Goal: Information Seeking & Learning: Compare options

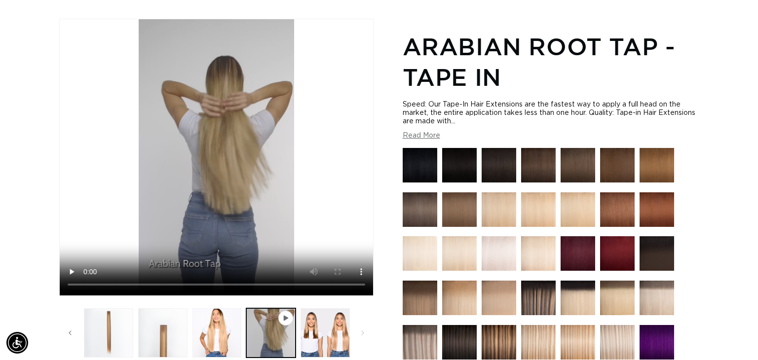
click at [538, 345] on img at bounding box center [538, 342] width 35 height 35
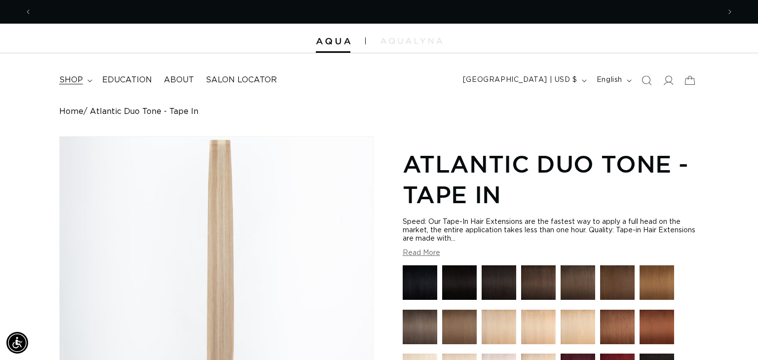
scroll to position [0, 1376]
click at [91, 82] on icon at bounding box center [89, 80] width 5 height 3
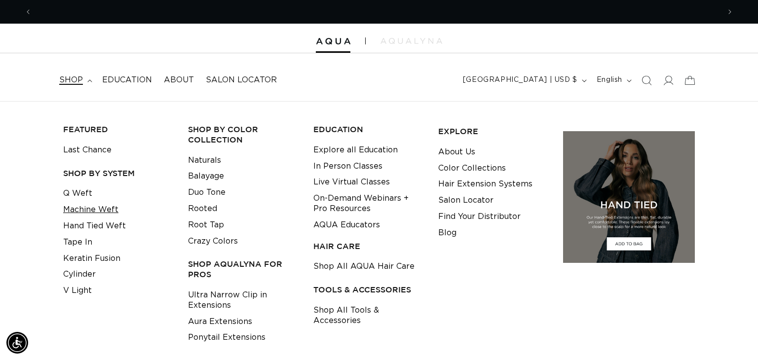
scroll to position [0, 0]
click at [110, 209] on link "Machine Weft" at bounding box center [90, 210] width 55 height 16
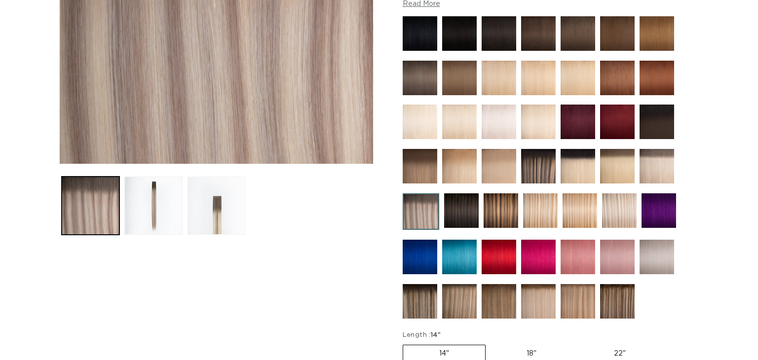
scroll to position [0, 688]
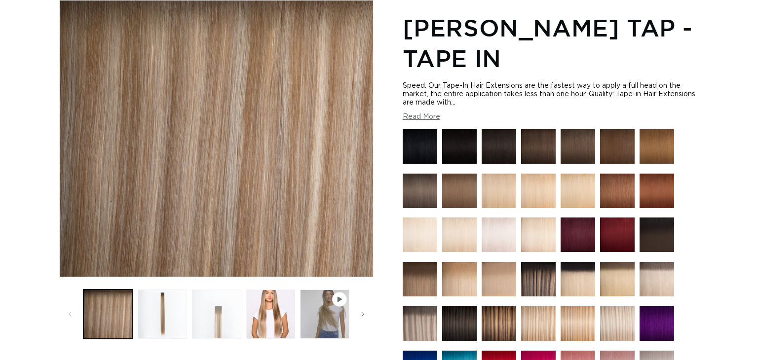
click at [205, 311] on button "Load image 3 in gallery view" at bounding box center [216, 314] width 49 height 49
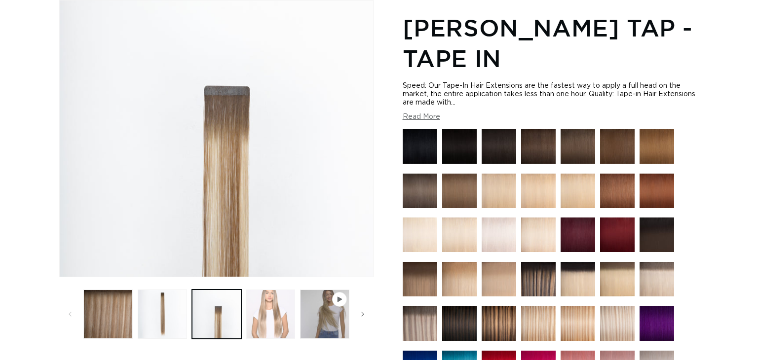
click at [269, 318] on button "Load image 4 in gallery view" at bounding box center [270, 314] width 49 height 49
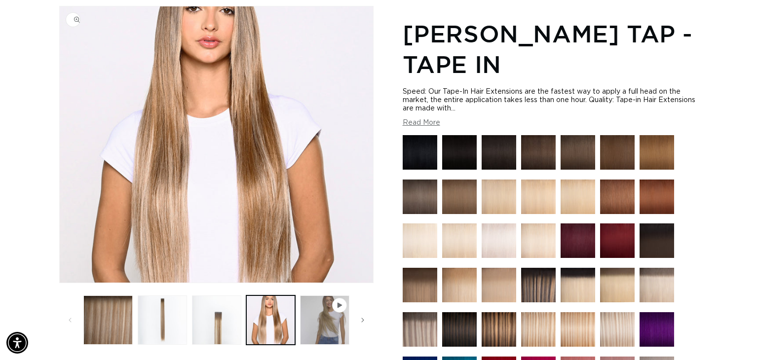
scroll to position [134, 0]
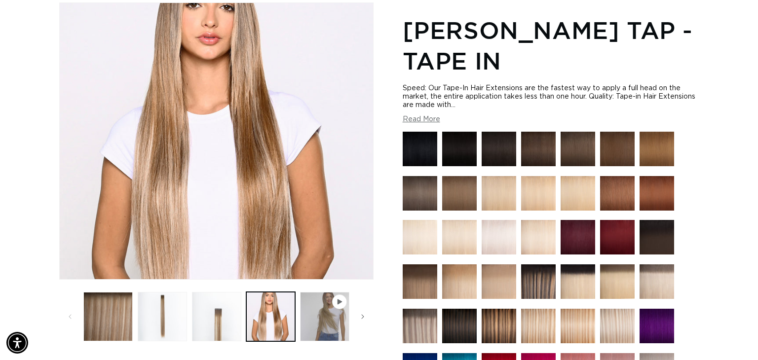
click at [339, 302] on icon "Gallery Viewer" at bounding box center [340, 302] width 4 height 5
click at [335, 310] on button "Play video 1 in gallery view" at bounding box center [324, 316] width 49 height 49
click video "Victoria Root Tap - Tape In"
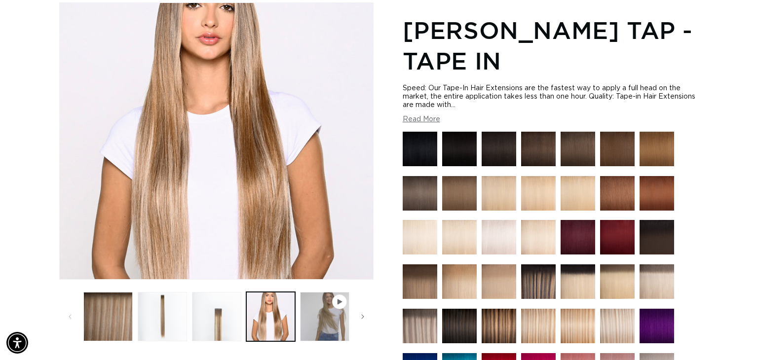
scroll to position [0, 0]
click video "Victoria Root Tap - Tape In"
click at [354, 298] on button "Load image 5 in gallery view" at bounding box center [378, 316] width 49 height 49
click at [611, 326] on img at bounding box center [617, 326] width 35 height 35
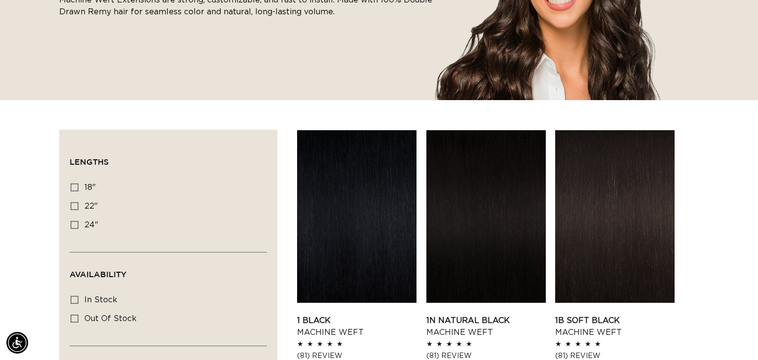
scroll to position [0, 688]
click at [77, 190] on icon at bounding box center [75, 188] width 8 height 8
click at [77, 190] on input "18" 18" (41 products)" at bounding box center [75, 188] width 8 height 8
checkbox input "true"
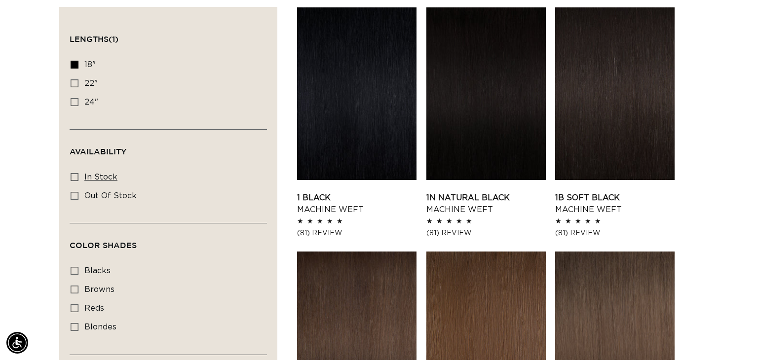
click at [76, 173] on icon at bounding box center [75, 177] width 8 height 8
click at [76, 173] on input "In stock In stock (39 products)" at bounding box center [75, 177] width 8 height 8
checkbox input "true"
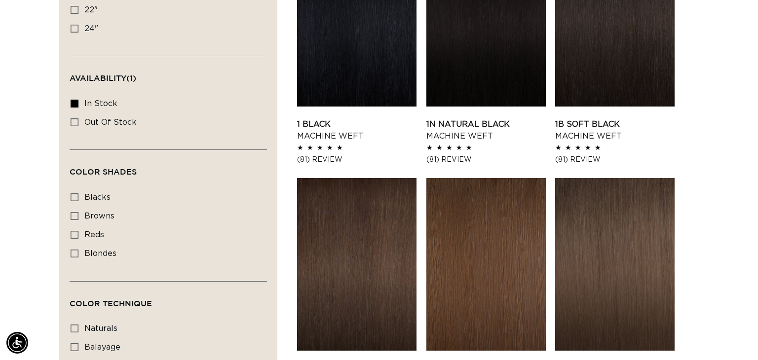
scroll to position [0, 688]
click at [84, 255] on span "blondes" at bounding box center [100, 254] width 32 height 8
click at [78, 255] on input "blondes blondes (19 products)" at bounding box center [75, 254] width 8 height 8
checkbox input "true"
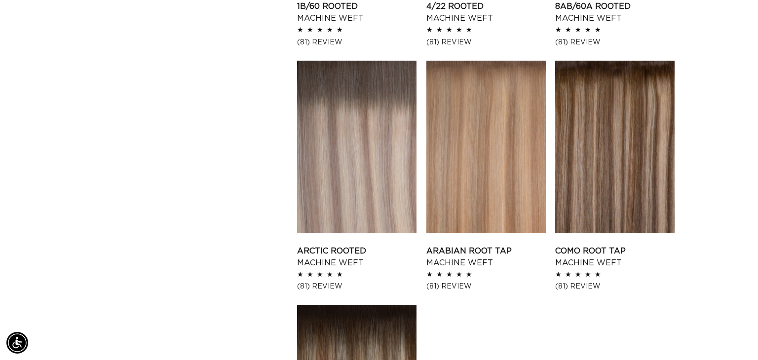
scroll to position [0, 688]
click at [388, 245] on link "Arctic Rooted Machine Weft" at bounding box center [356, 257] width 119 height 24
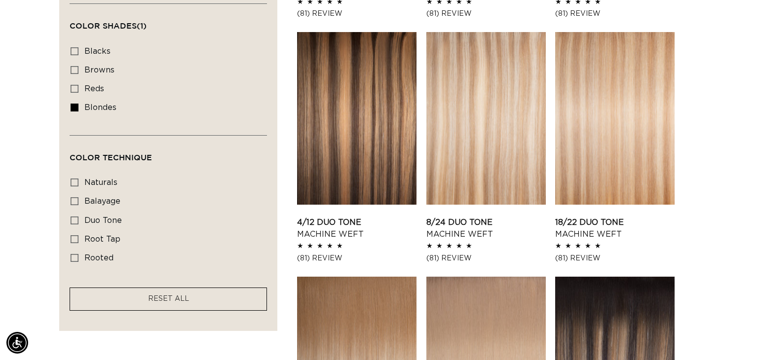
scroll to position [0, 0]
click at [116, 184] on span "naturals" at bounding box center [100, 183] width 33 height 9
click at [78, 184] on input "naturals naturals (3 products)" at bounding box center [75, 183] width 8 height 8
checkbox input "true"
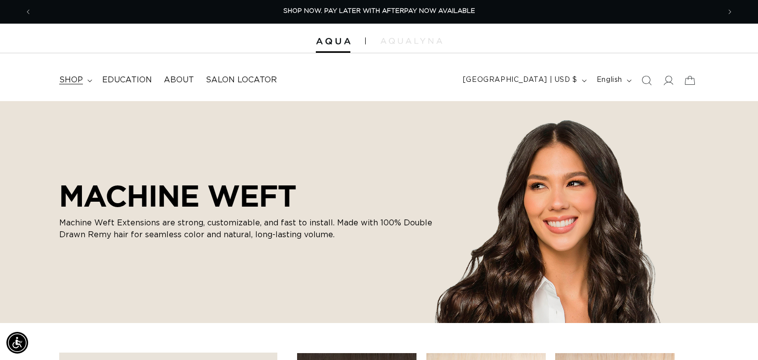
click at [91, 80] on icon at bounding box center [89, 80] width 5 height 3
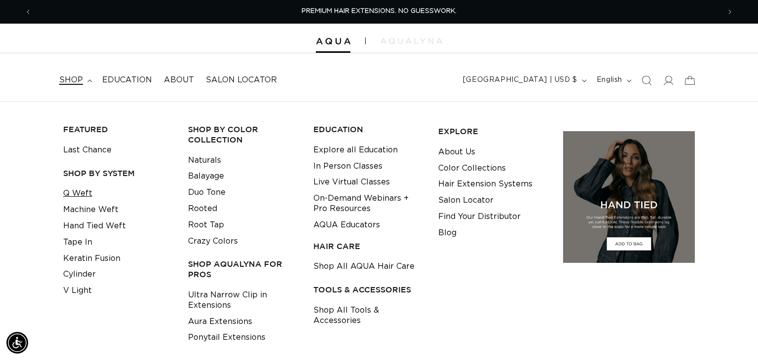
click at [83, 190] on link "Q Weft" at bounding box center [77, 194] width 29 height 16
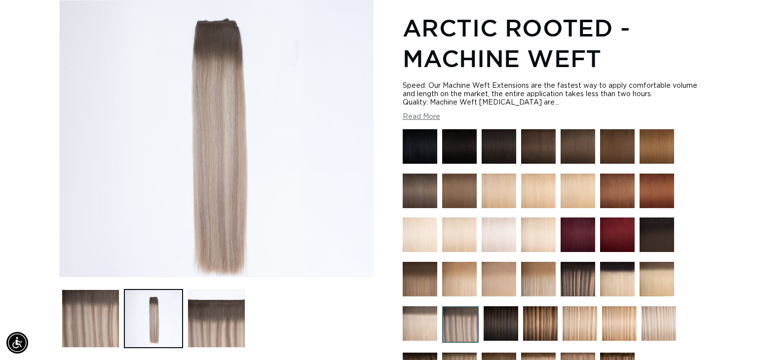
scroll to position [0, 1376]
click at [211, 211] on img "Gallery Viewer" at bounding box center [216, 138] width 313 height 276
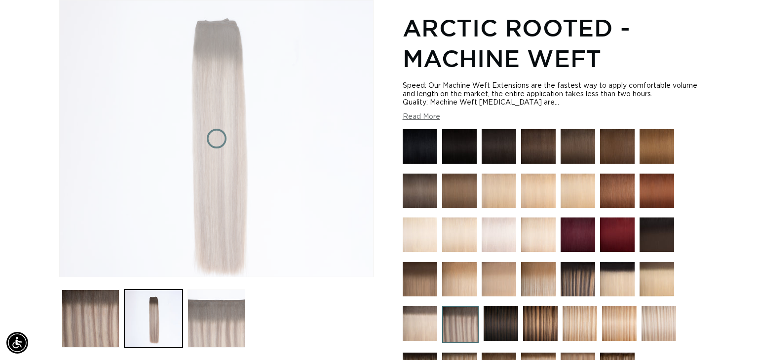
click at [215, 328] on button "Load image 3 in gallery view" at bounding box center [217, 319] width 58 height 58
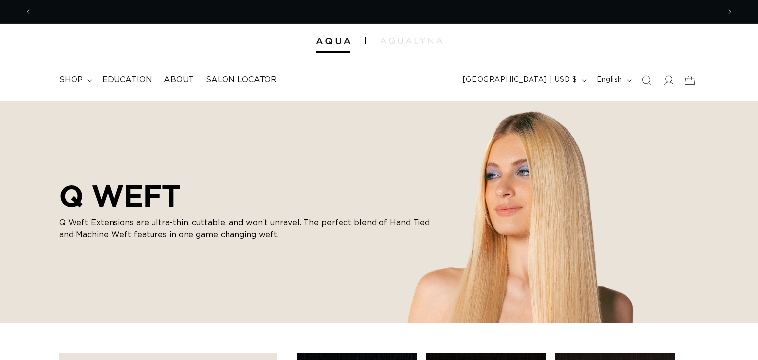
scroll to position [237, 0]
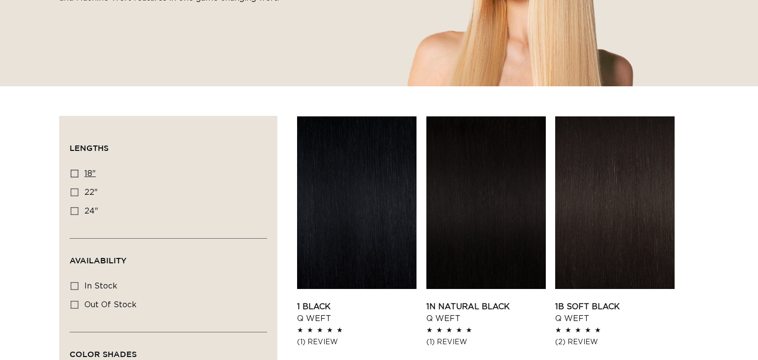
click at [77, 172] on icon at bounding box center [75, 174] width 8 height 8
click at [77, 172] on input "18" 18" (5 products)" at bounding box center [75, 174] width 8 height 8
checkbox input "true"
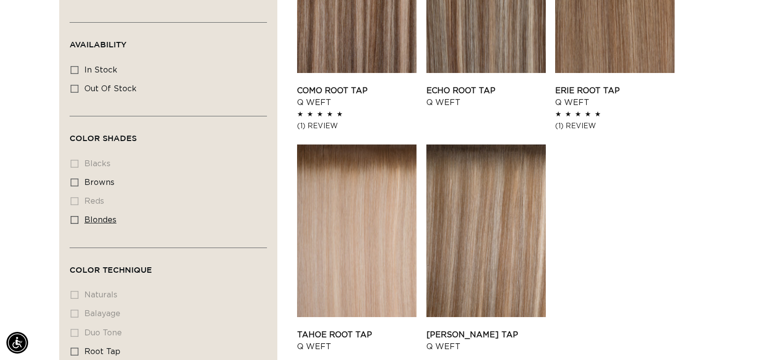
click at [76, 218] on icon at bounding box center [75, 220] width 8 height 8
click at [76, 218] on input "blondes blondes (5 products)" at bounding box center [75, 220] width 8 height 8
checkbox input "true"
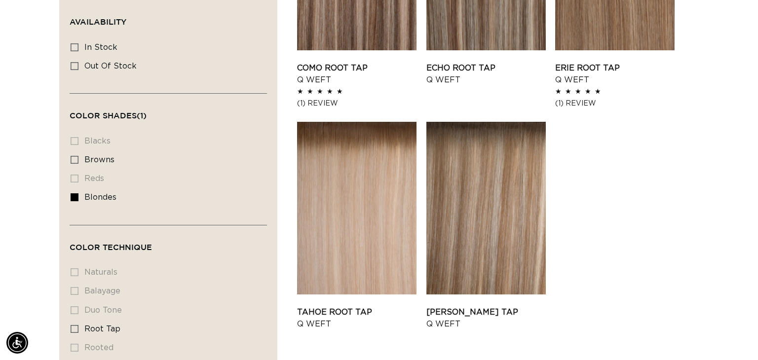
scroll to position [481, 0]
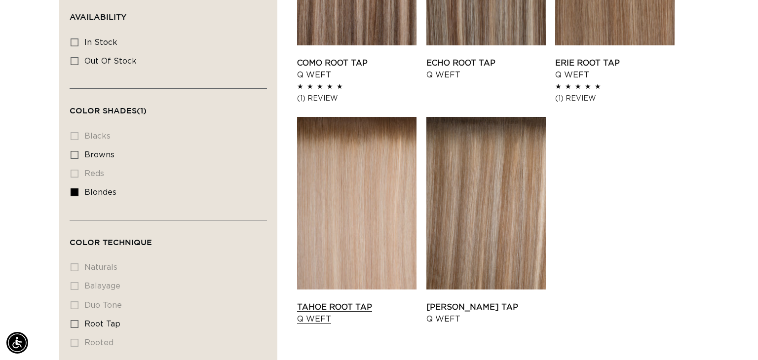
click at [349, 302] on link "Tahoe Root Tap Q Weft" at bounding box center [356, 314] width 119 height 24
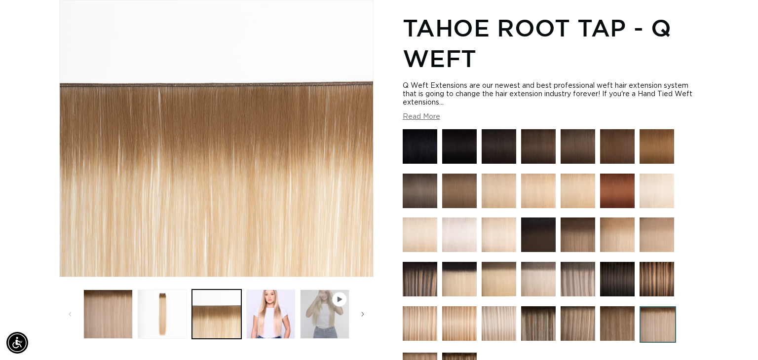
click at [338, 307] on button "Play video 1 in gallery view" at bounding box center [324, 314] width 49 height 49
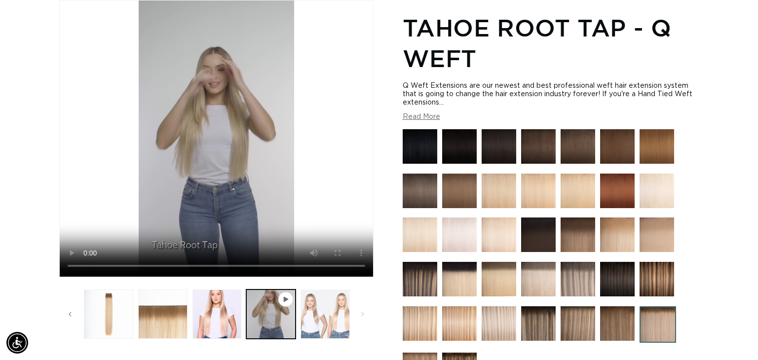
scroll to position [0, 1376]
click at [307, 307] on button "Load image 5 in gallery view" at bounding box center [325, 314] width 49 height 49
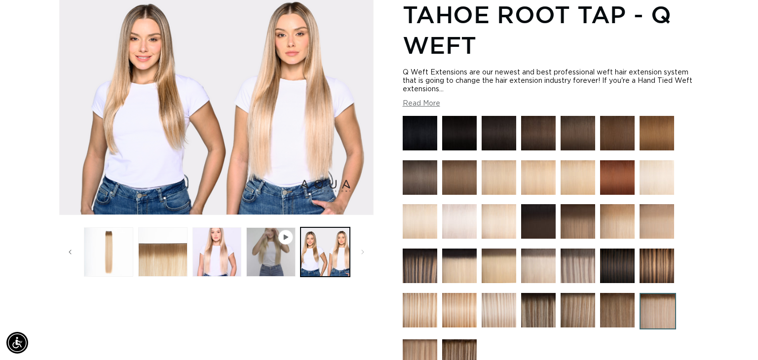
scroll to position [0, 0]
click at [197, 253] on button "Load image 4 in gallery view" at bounding box center [216, 252] width 49 height 49
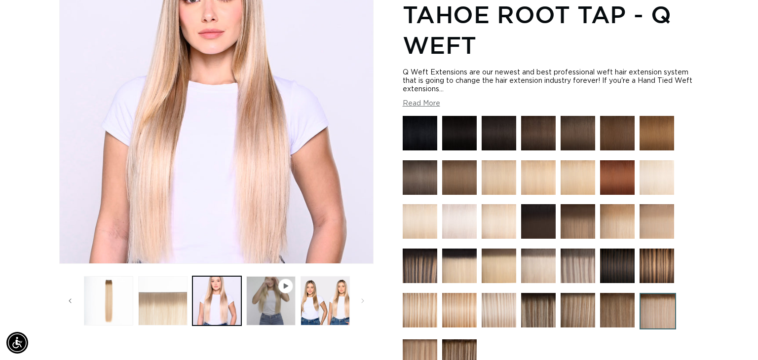
click at [175, 281] on media-gallery "Image 5 is now available in gallery view Skip to product information Open media…" at bounding box center [216, 158] width 314 height 342
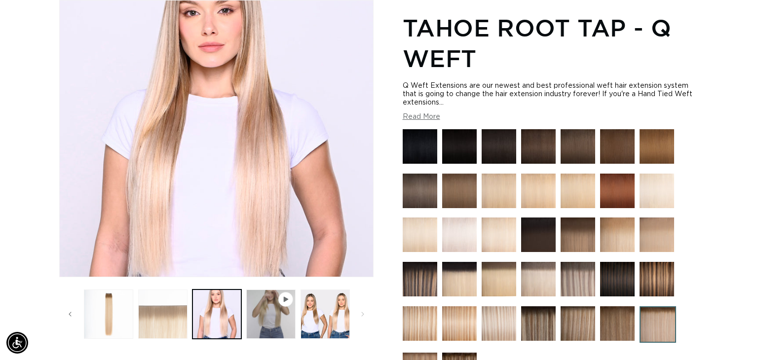
scroll to position [0, 688]
click at [179, 336] on button "Load image 3 in gallery view" at bounding box center [162, 314] width 49 height 49
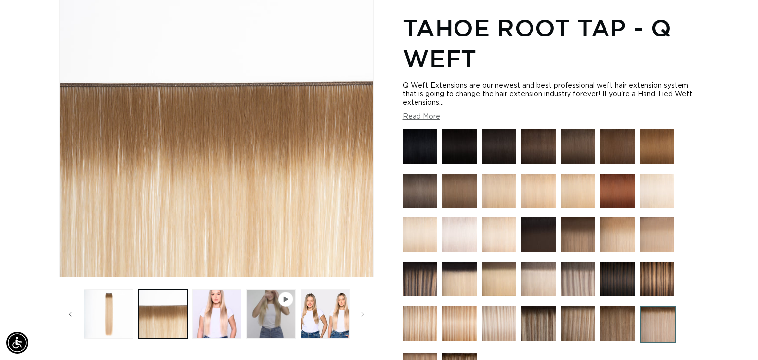
click at [506, 327] on img at bounding box center [499, 324] width 35 height 35
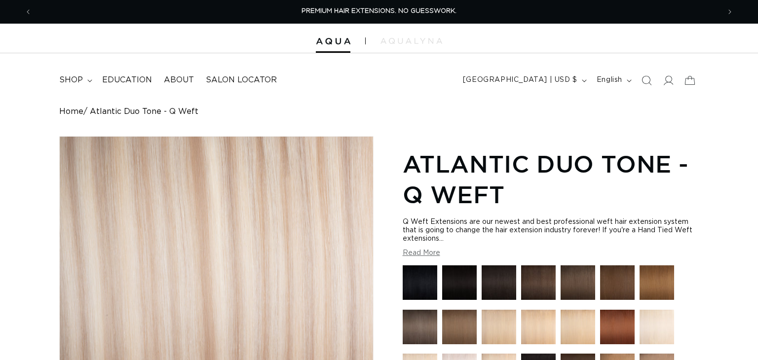
scroll to position [148, 0]
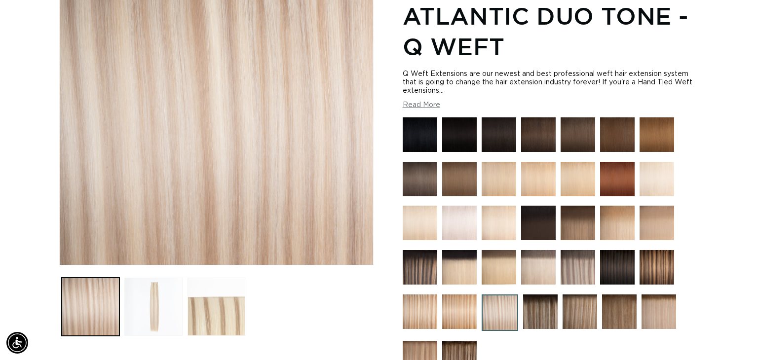
click at [157, 304] on button "Load image 2 in gallery view" at bounding box center [153, 307] width 58 height 58
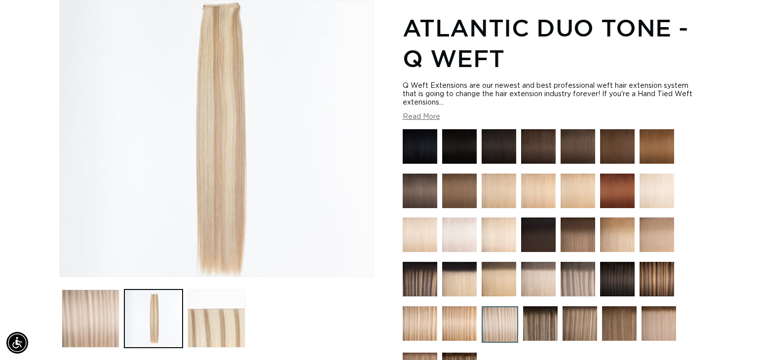
scroll to position [0, 0]
click at [579, 276] on img at bounding box center [578, 279] width 35 height 35
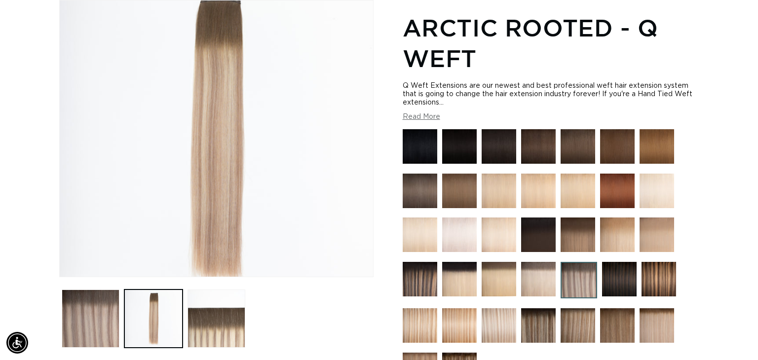
click at [427, 118] on button "Read More" at bounding box center [422, 117] width 38 height 8
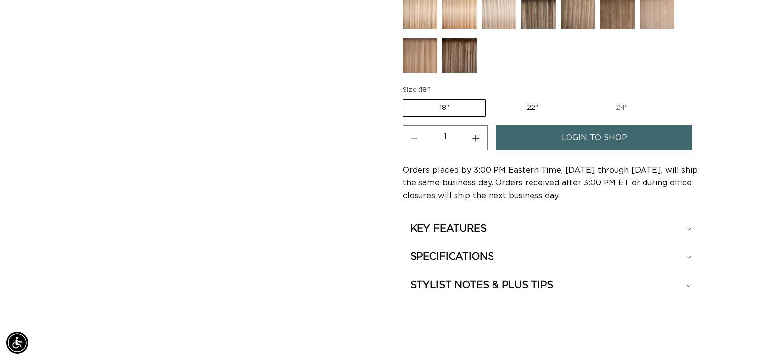
scroll to position [669, 0]
click at [469, 228] on h2 "KEY FEATURES" at bounding box center [448, 228] width 77 height 13
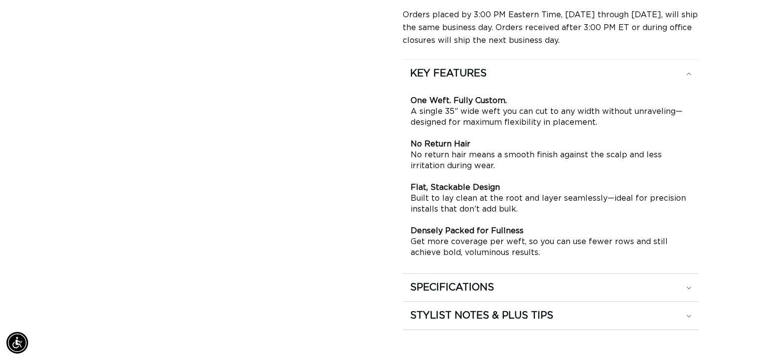
scroll to position [825, 0]
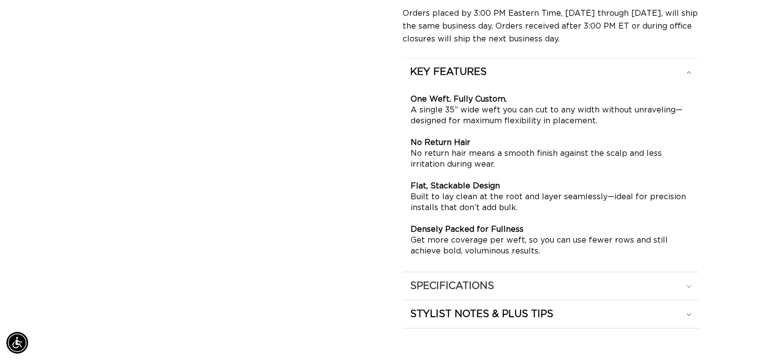
click at [479, 280] on h2 "SPECIFICATIONS" at bounding box center [452, 286] width 84 height 13
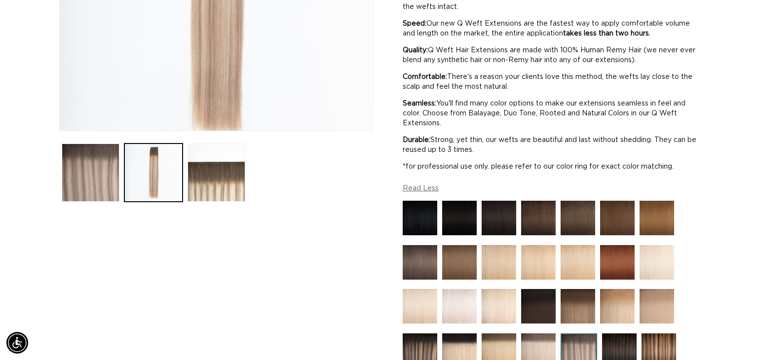
scroll to position [0, 0]
click at [534, 348] on img at bounding box center [538, 351] width 35 height 35
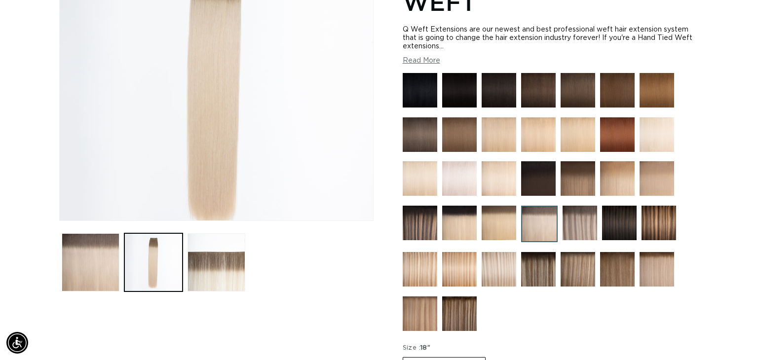
scroll to position [0, 1376]
click at [472, 194] on img at bounding box center [459, 178] width 35 height 35
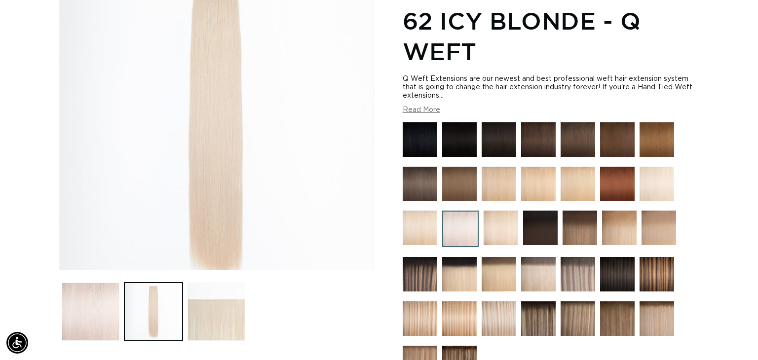
scroll to position [144, 0]
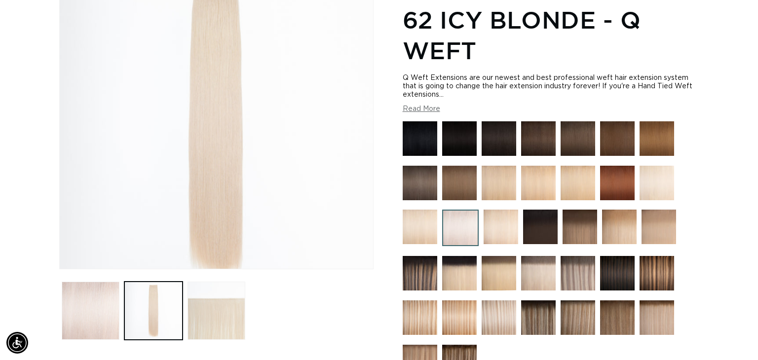
click at [501, 292] on div at bounding box center [499, 275] width 35 height 39
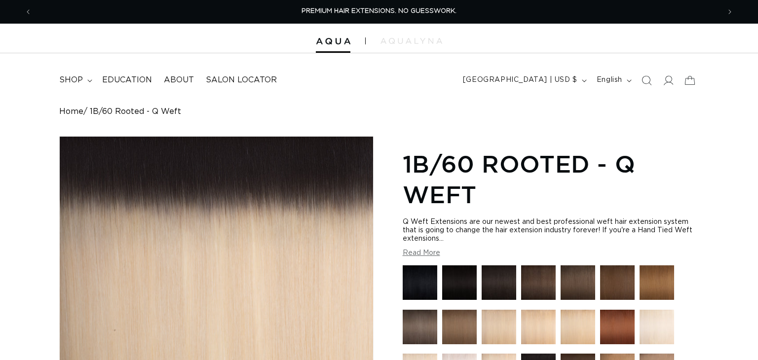
click at [660, 310] on img at bounding box center [657, 327] width 35 height 35
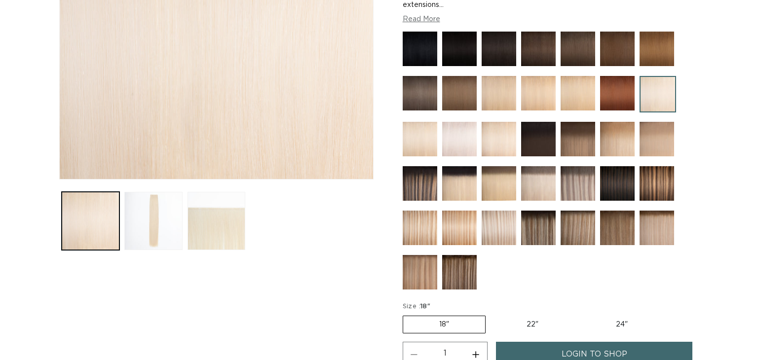
scroll to position [0, 688]
click at [552, 195] on img at bounding box center [538, 183] width 35 height 35
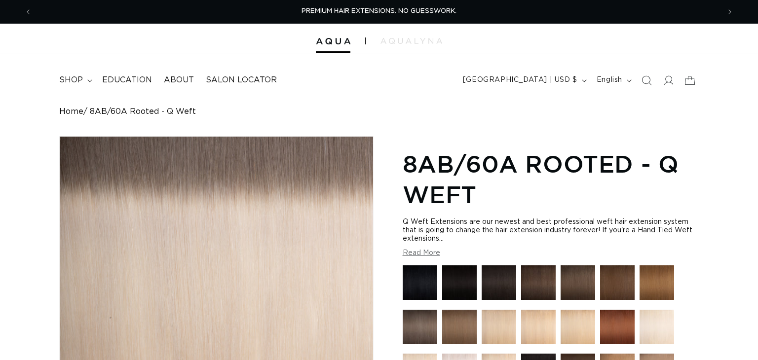
scroll to position [114, 0]
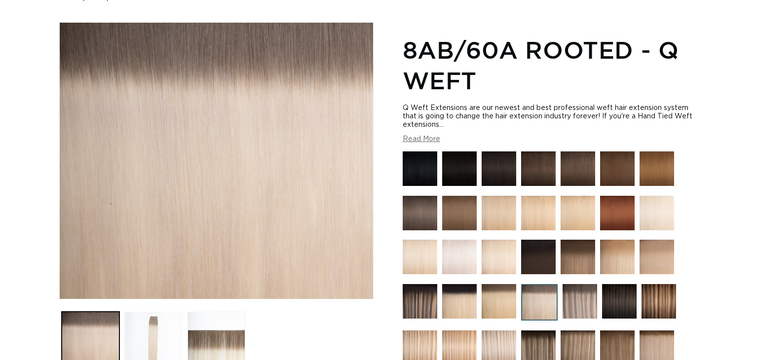
click at [139, 312] on button "Load image 2 in gallery view" at bounding box center [153, 341] width 58 height 58
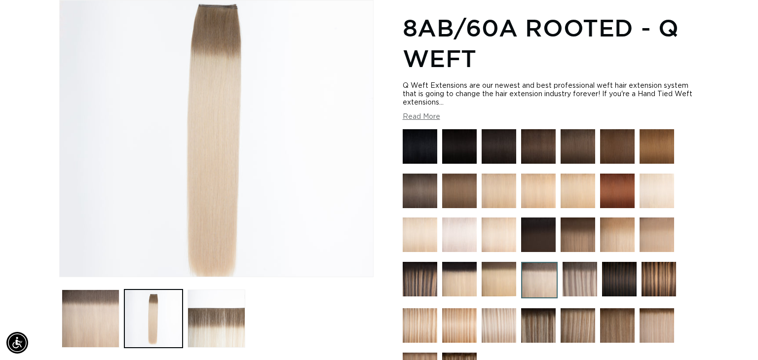
scroll to position [0, 0]
click at [672, 326] on img at bounding box center [657, 325] width 35 height 35
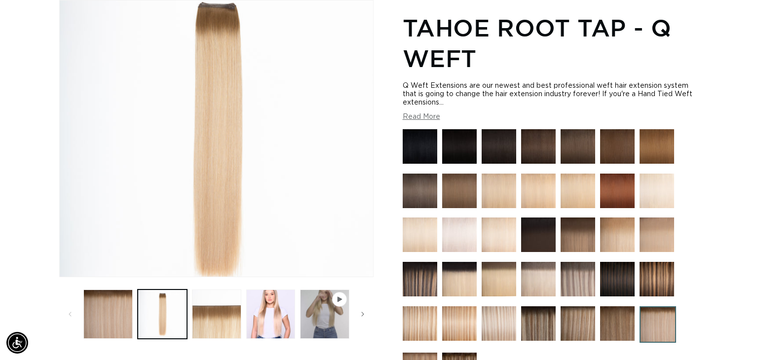
scroll to position [0, 688]
click at [493, 331] on img at bounding box center [499, 324] width 35 height 35
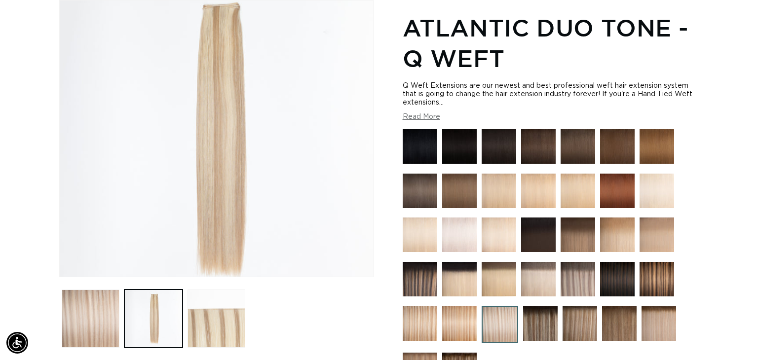
click at [588, 320] on img at bounding box center [580, 324] width 35 height 35
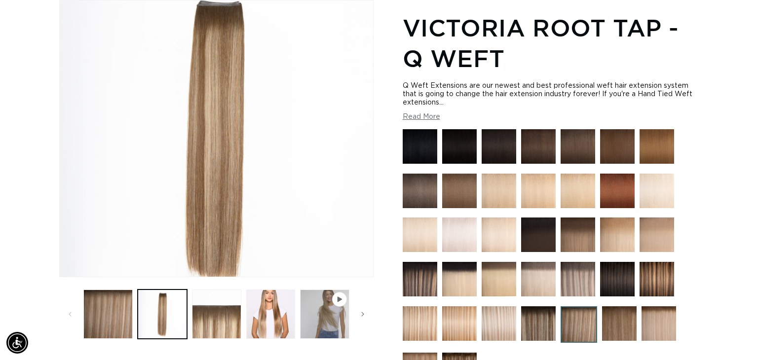
scroll to position [0, 688]
click at [657, 323] on img at bounding box center [659, 324] width 35 height 35
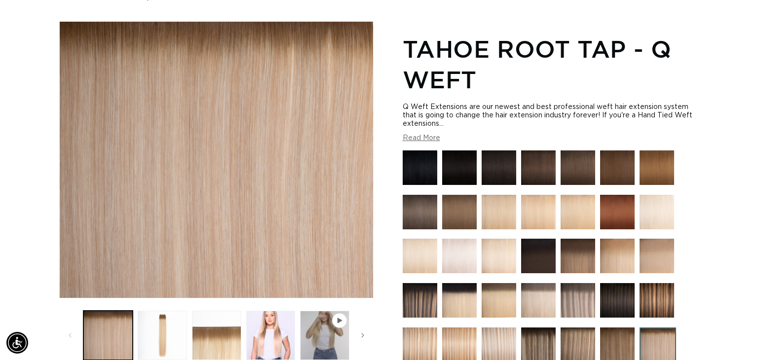
scroll to position [118, 0]
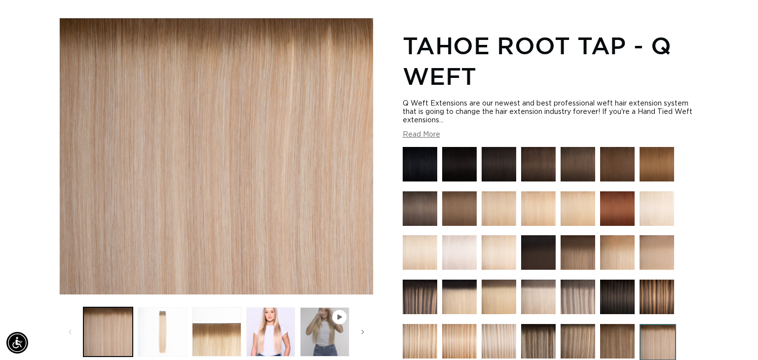
click at [159, 326] on button "Load image 2 in gallery view" at bounding box center [162, 331] width 49 height 49
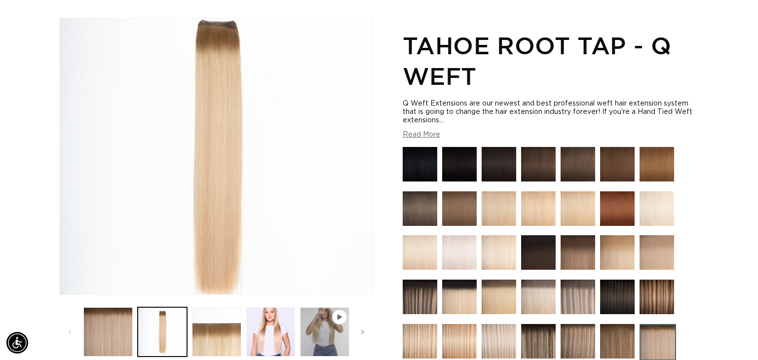
scroll to position [0, 688]
click at [579, 297] on img at bounding box center [578, 297] width 35 height 35
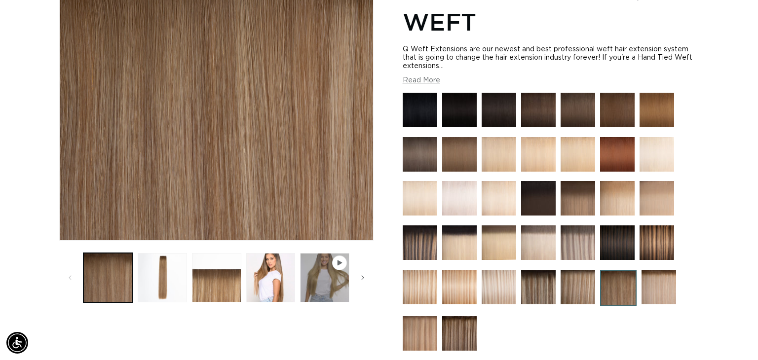
scroll to position [0, 1376]
click at [588, 251] on img at bounding box center [578, 243] width 35 height 35
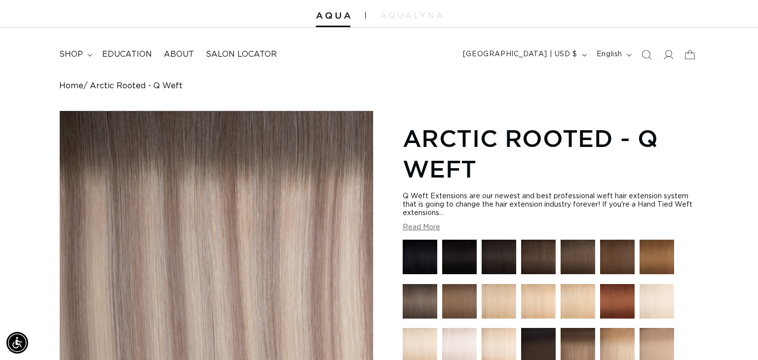
scroll to position [0, 688]
click at [671, 62] on span at bounding box center [668, 55] width 22 height 22
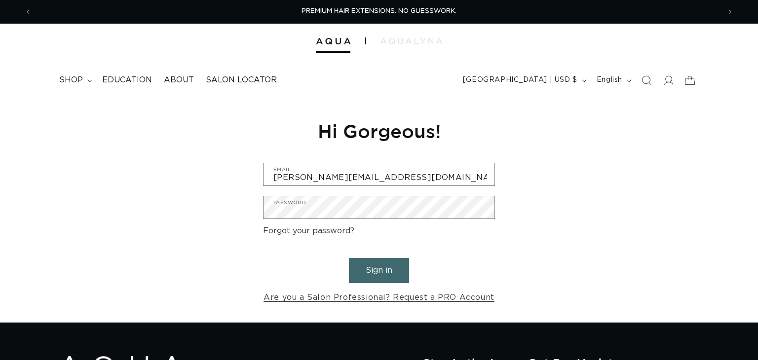
click at [393, 261] on button "Sign in" at bounding box center [379, 270] width 60 height 25
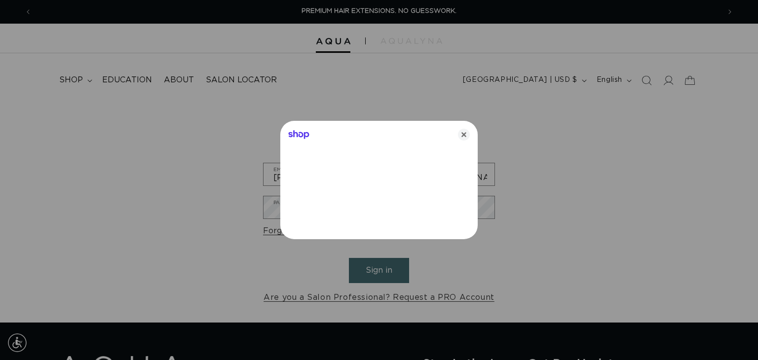
scroll to position [0, 688]
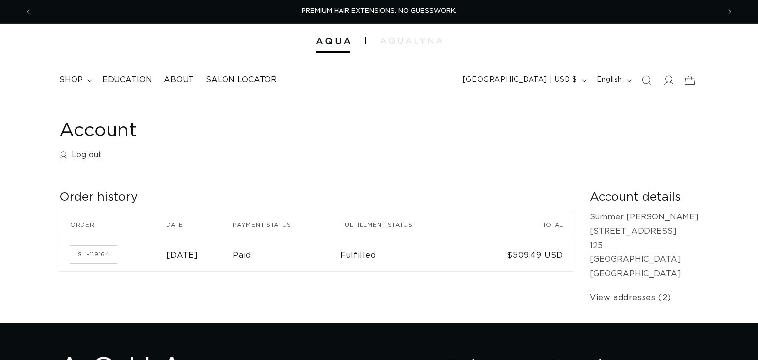
click at [65, 82] on span "shop" at bounding box center [71, 80] width 24 height 10
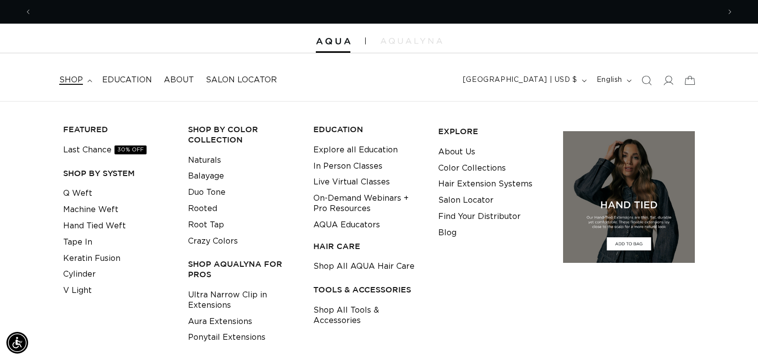
scroll to position [0, 688]
click at [76, 197] on link "Q Weft" at bounding box center [77, 194] width 29 height 16
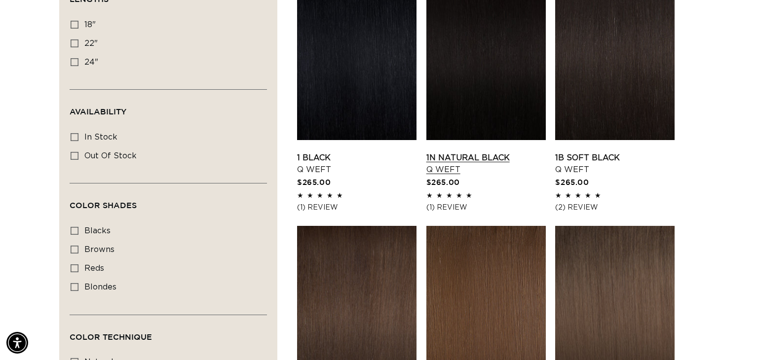
scroll to position [0, 1376]
click at [488, 159] on link "1N Natural Black Q Weft" at bounding box center [485, 164] width 119 height 24
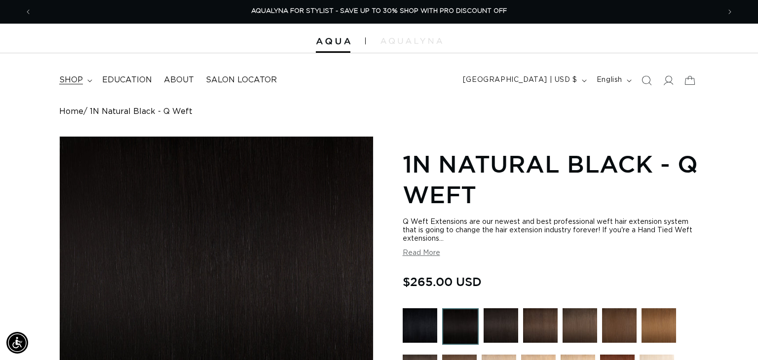
click at [89, 84] on summary "shop" at bounding box center [74, 80] width 43 height 22
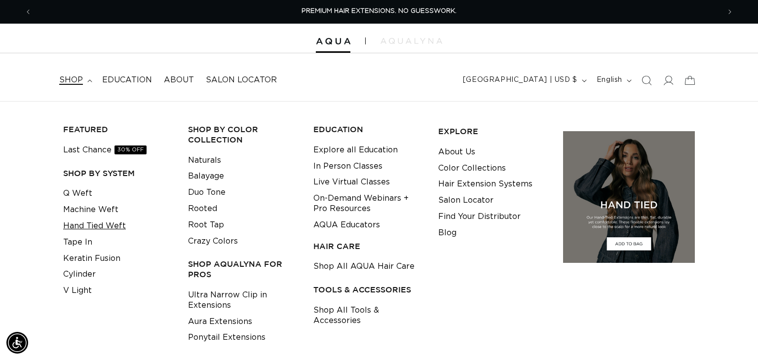
click at [107, 224] on link "Hand Tied Weft" at bounding box center [94, 226] width 63 height 16
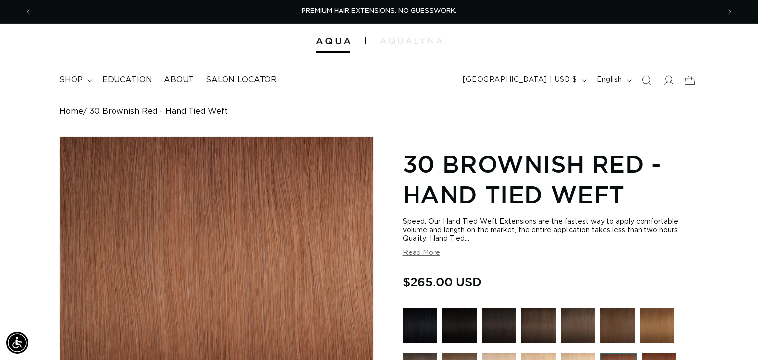
click at [85, 85] on summary "shop" at bounding box center [74, 80] width 43 height 22
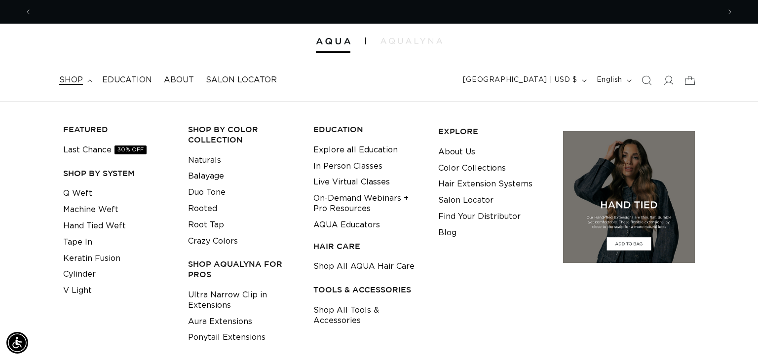
scroll to position [0, 688]
click at [102, 212] on link "Machine Weft" at bounding box center [90, 210] width 55 height 16
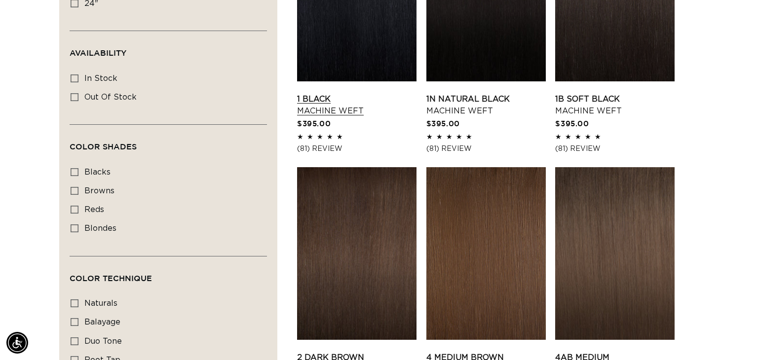
scroll to position [0, 688]
click at [335, 113] on link "1 Black Machine Weft" at bounding box center [356, 105] width 119 height 24
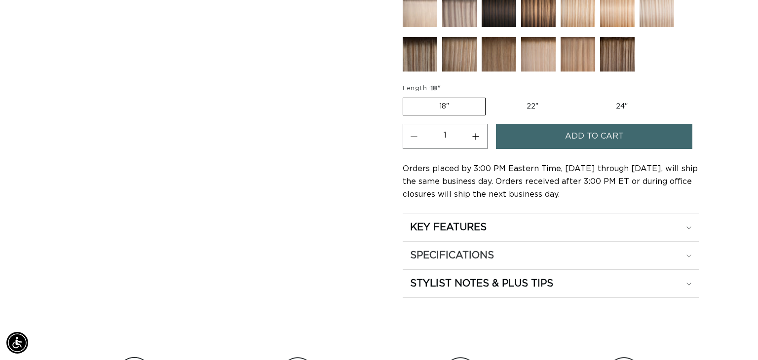
click at [524, 250] on div "SPECIFICATIONS" at bounding box center [550, 255] width 281 height 13
